Goal: Task Accomplishment & Management: Manage account settings

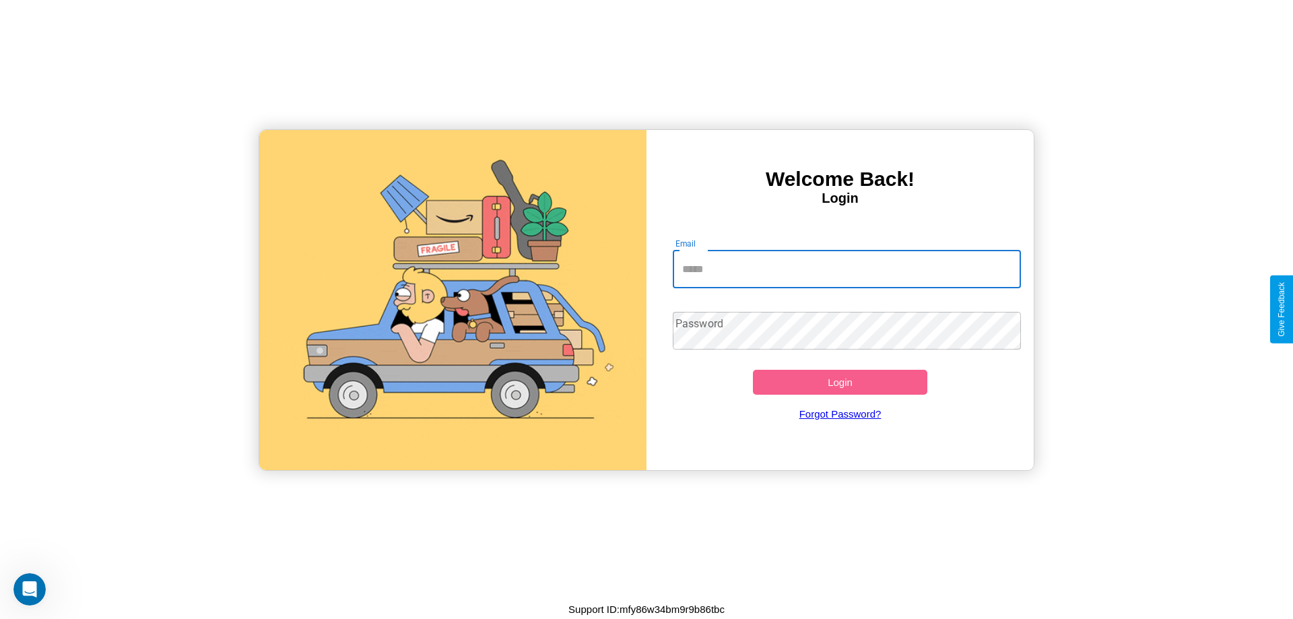
click at [846, 269] on input "Email" at bounding box center [847, 270] width 349 height 38
type input "**********"
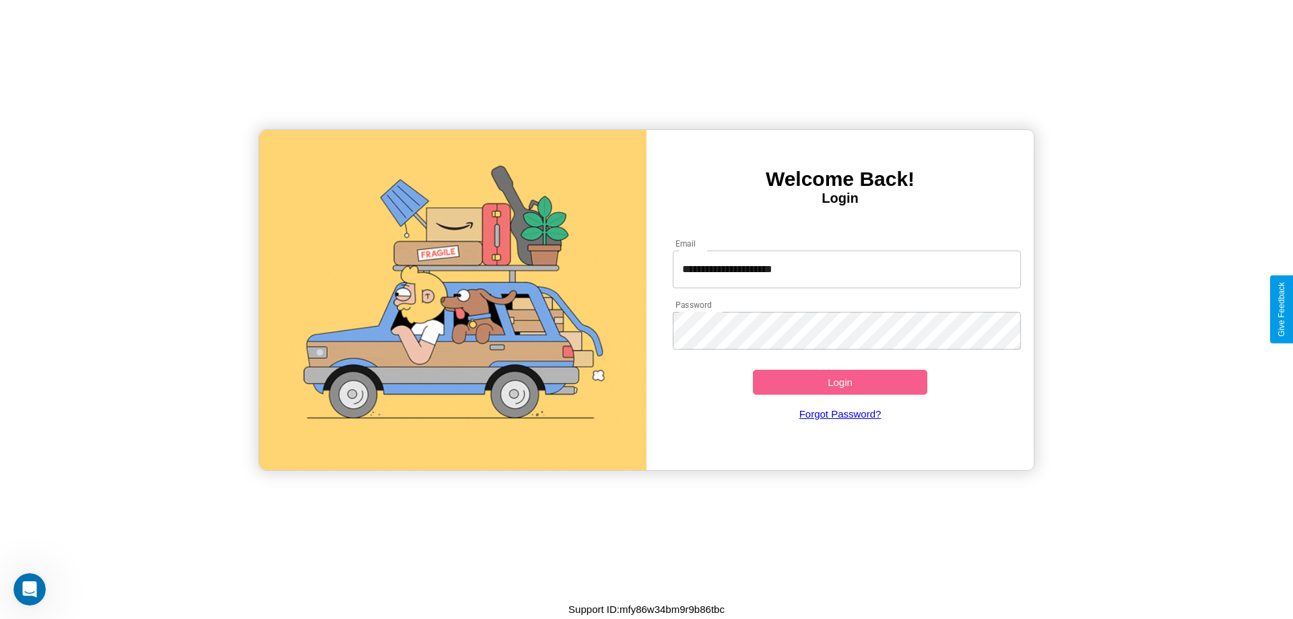
click at [840, 382] on button "Login" at bounding box center [840, 382] width 174 height 25
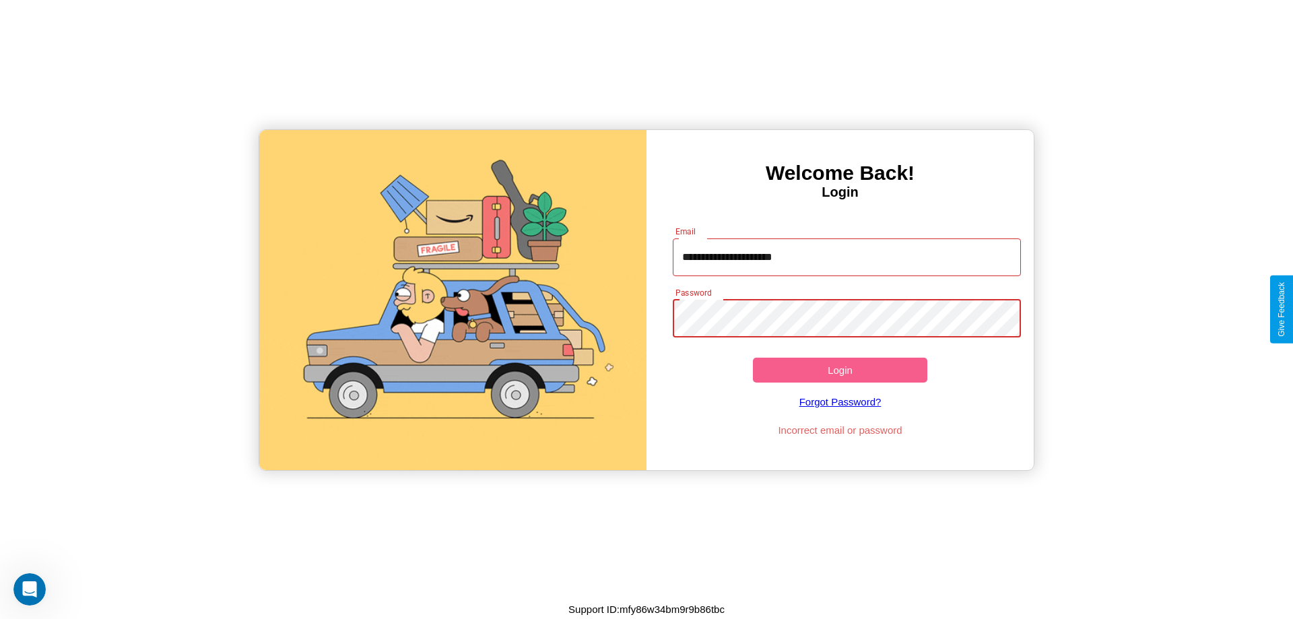
click at [840, 370] on button "Login" at bounding box center [840, 370] width 174 height 25
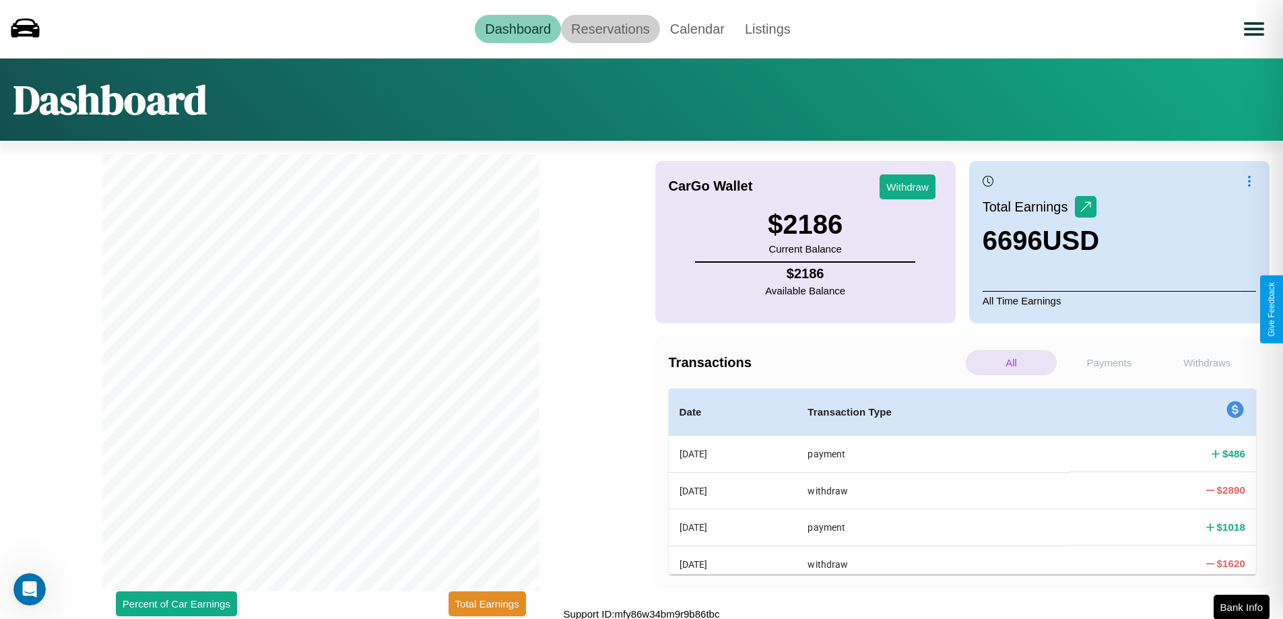
click at [610, 28] on link "Reservations" at bounding box center [610, 29] width 99 height 28
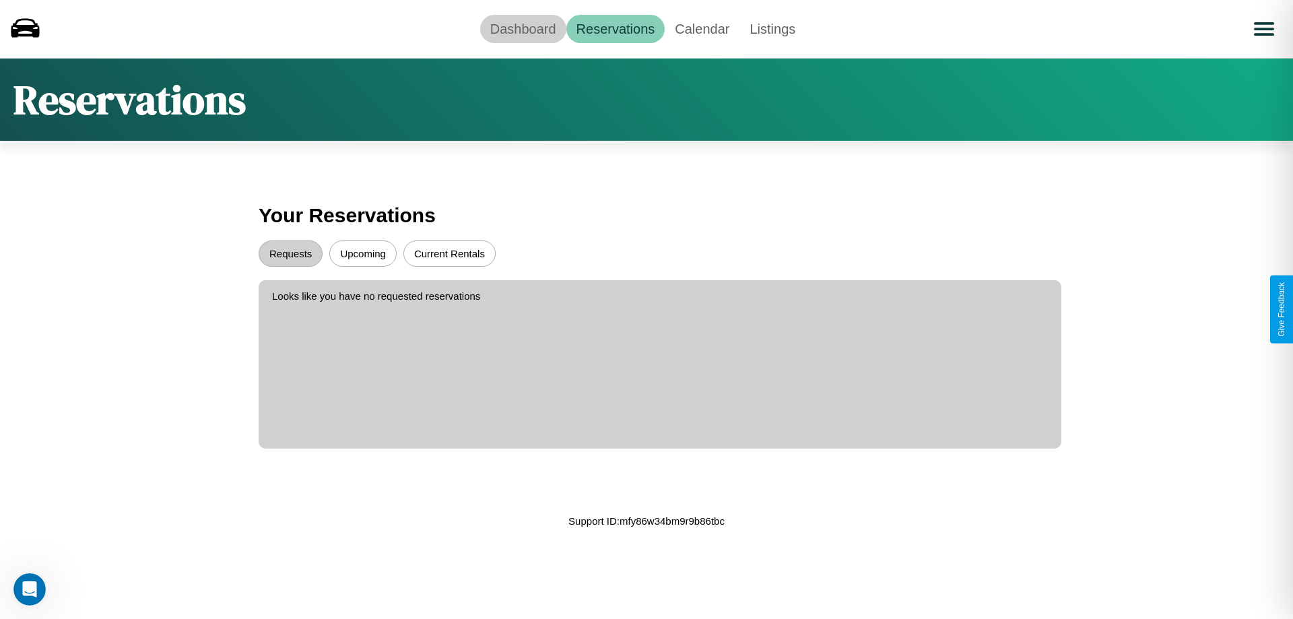
click at [523, 28] on link "Dashboard" at bounding box center [523, 29] width 86 height 28
